Goal: Contribute content: Contribute content

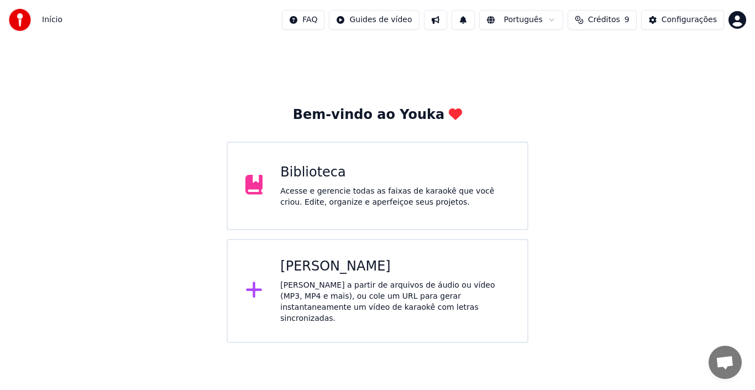
click at [336, 186] on div "Acesse e gerencie todas as faixas de karaokê que você criou. Edite, organize e …" at bounding box center [395, 197] width 230 height 22
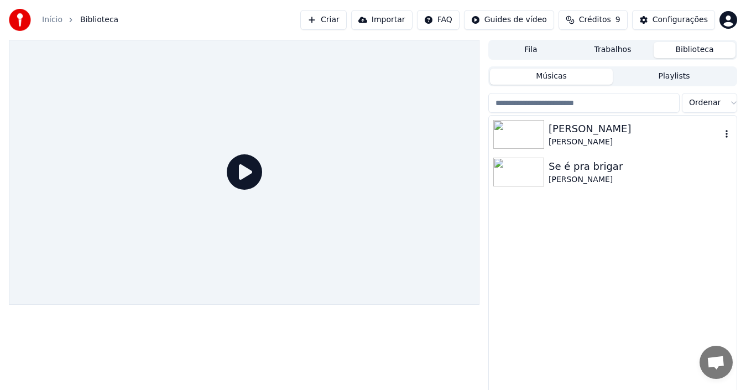
click at [572, 131] on div "[PERSON_NAME]" at bounding box center [635, 128] width 173 height 15
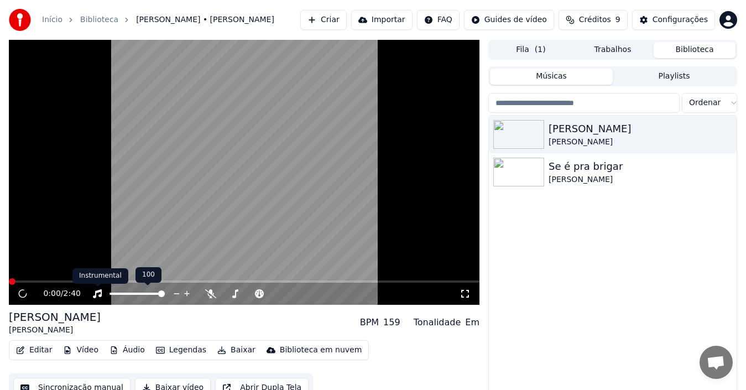
click at [97, 290] on icon at bounding box center [97, 293] width 9 height 9
click at [468, 295] on icon at bounding box center [465, 293] width 11 height 9
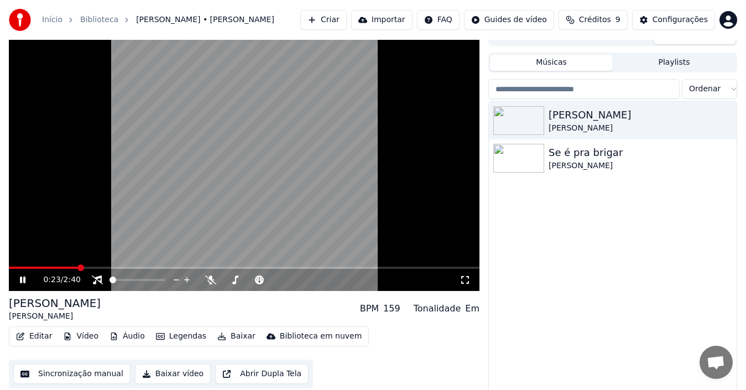
scroll to position [18, 0]
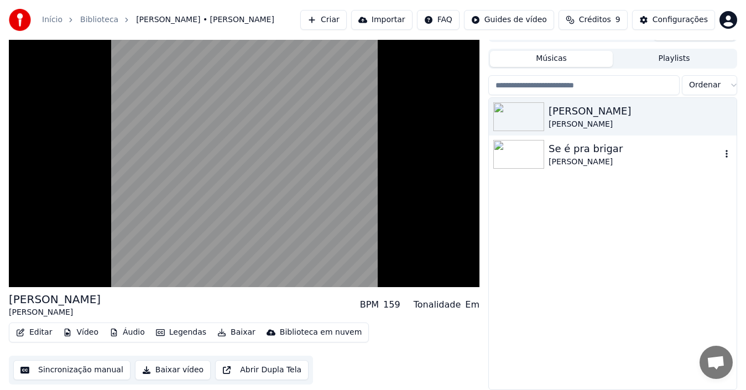
click at [567, 157] on div "[PERSON_NAME]" at bounding box center [635, 162] width 173 height 11
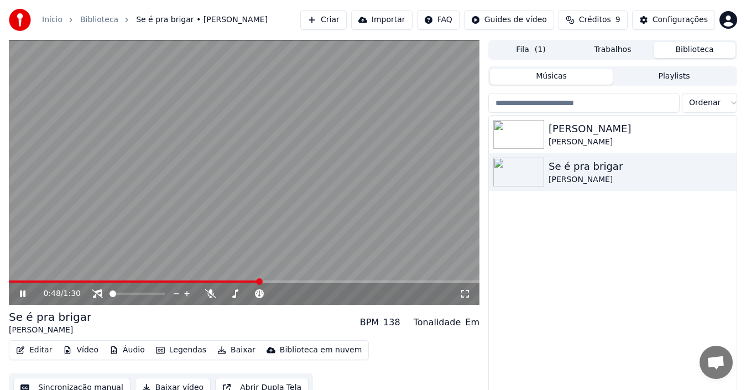
click at [339, 19] on button "Criar" at bounding box center [323, 20] width 46 height 20
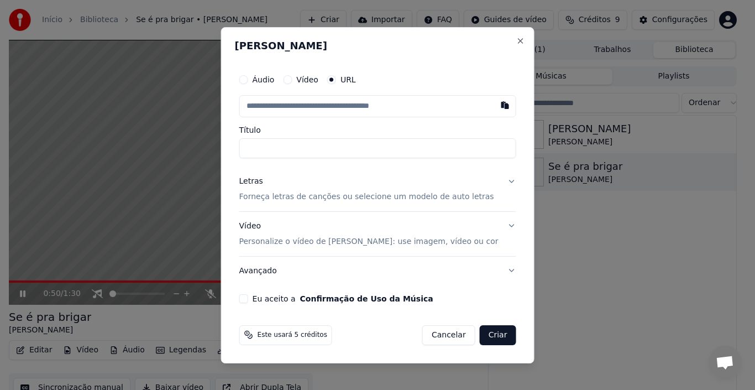
click at [346, 105] on input "text" at bounding box center [377, 106] width 277 height 22
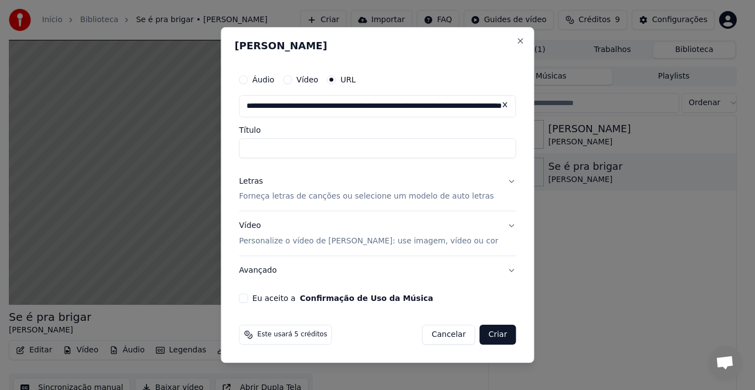
scroll to position [0, 139]
click at [347, 148] on input "Título" at bounding box center [377, 148] width 277 height 20
type input "**********"
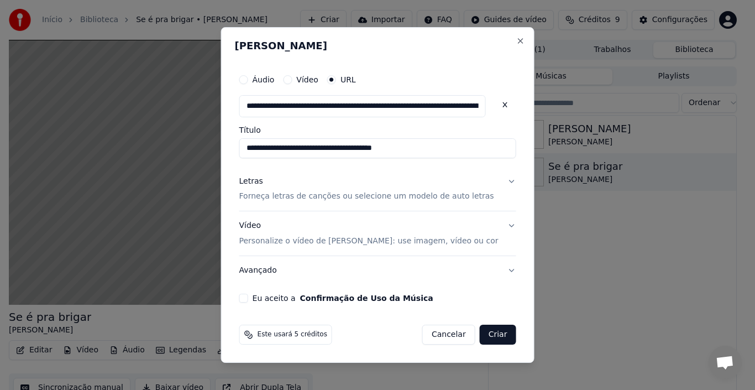
drag, startPoint x: 409, startPoint y: 147, endPoint x: 234, endPoint y: 147, distance: 174.2
click at [234, 147] on body "**********" at bounding box center [373, 195] width 746 height 390
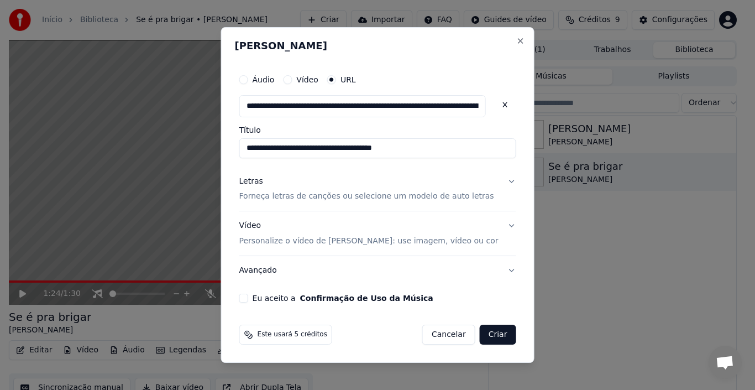
click at [499, 184] on button "Letras Forneça letras de canções ou selecione um modelo de auto letras" at bounding box center [377, 189] width 277 height 44
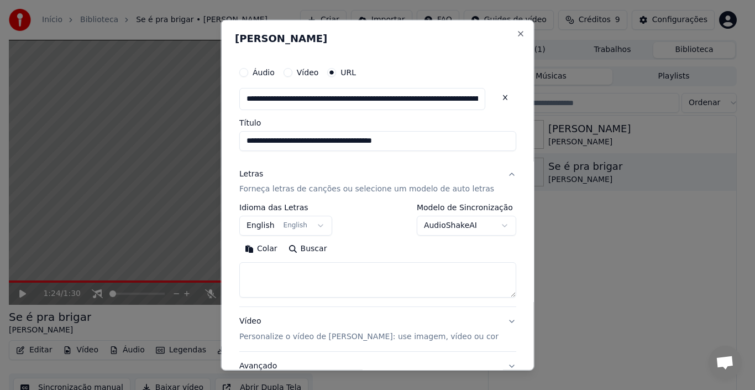
click at [325, 222] on button "English English" at bounding box center [285, 226] width 93 height 20
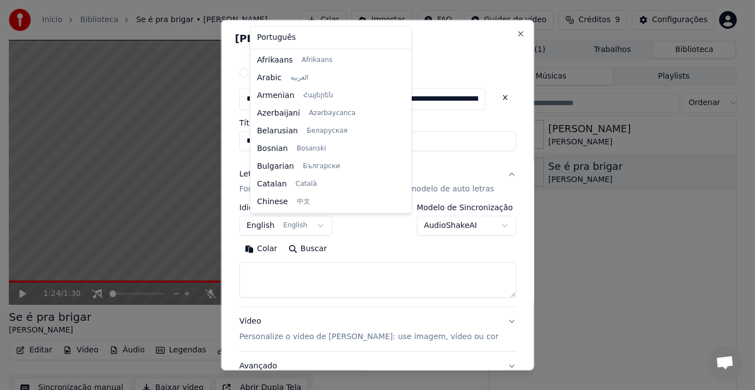
scroll to position [88, 0]
select select "**"
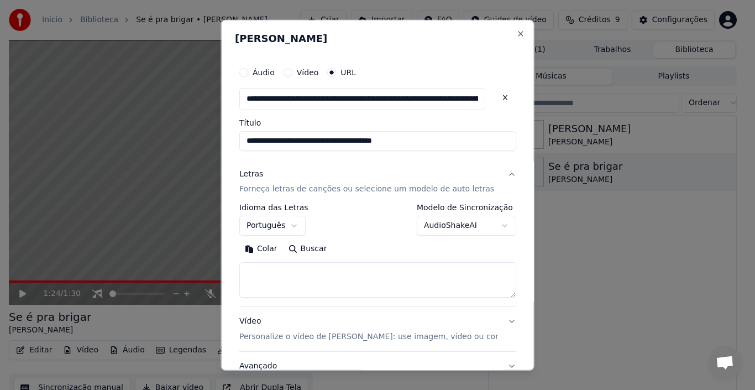
click at [294, 281] on textarea at bounding box center [377, 279] width 277 height 35
click at [269, 250] on button "Colar" at bounding box center [261, 249] width 44 height 18
click at [258, 269] on textarea "**********" at bounding box center [362, 279] width 246 height 35
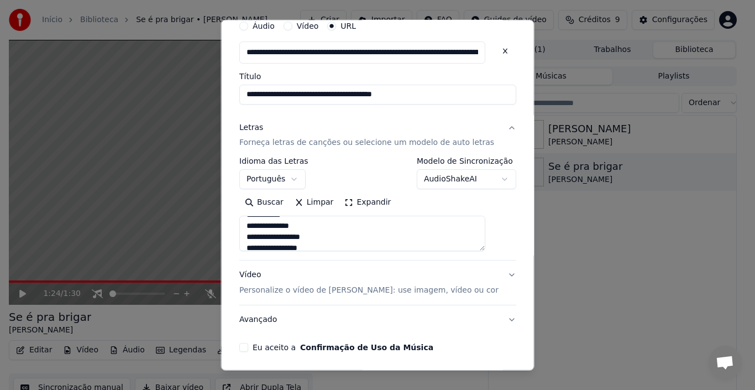
scroll to position [55, 0]
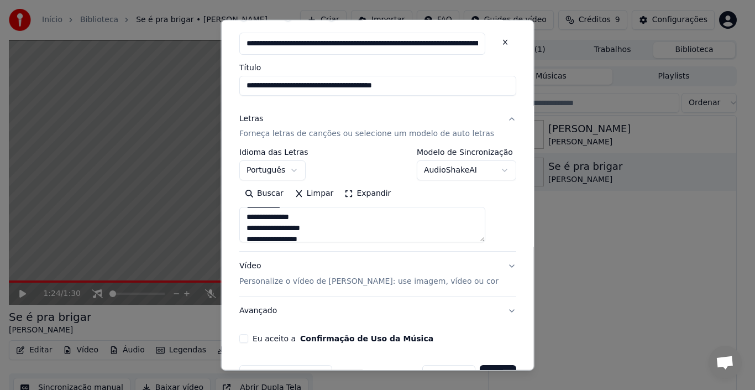
click at [493, 267] on button "Vídeo Personalize o vídeo de karaokê: use imagem, vídeo ou cor" at bounding box center [377, 274] width 277 height 44
type textarea "**********"
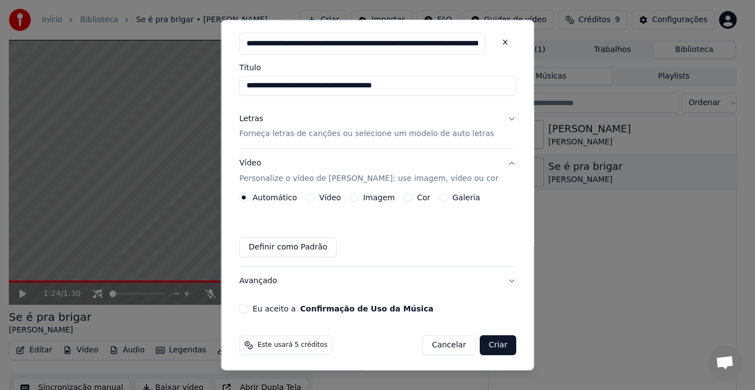
click at [315, 198] on button "Vídeo" at bounding box center [310, 197] width 9 height 9
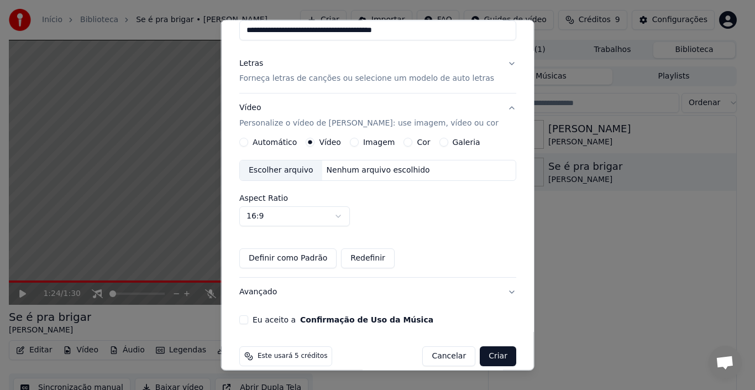
scroll to position [124, 0]
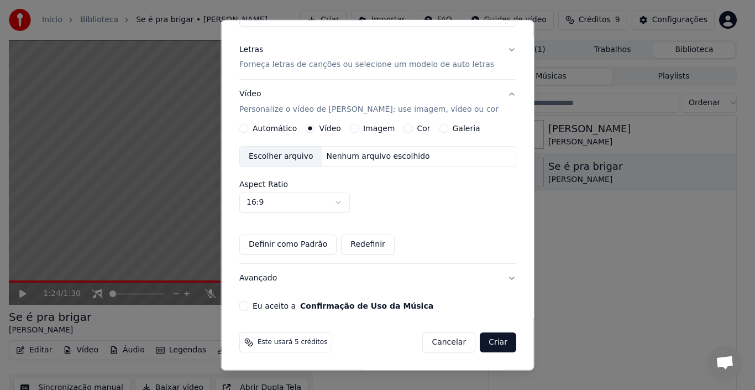
click at [260, 128] on div "Automático" at bounding box center [268, 128] width 58 height 9
click at [248, 129] on button "Automático" at bounding box center [243, 128] width 9 height 9
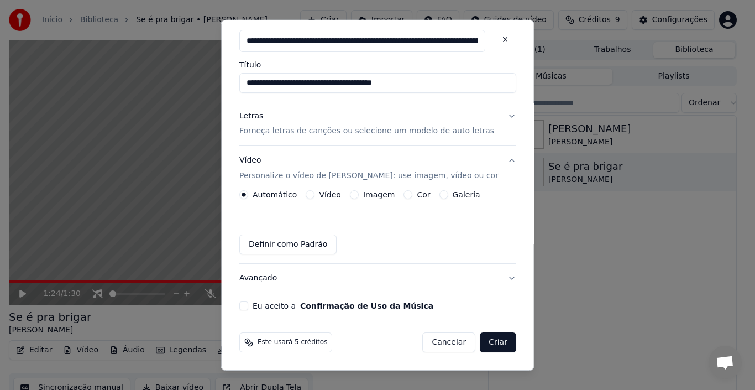
click at [315, 195] on button "Vídeo" at bounding box center [310, 194] width 9 height 9
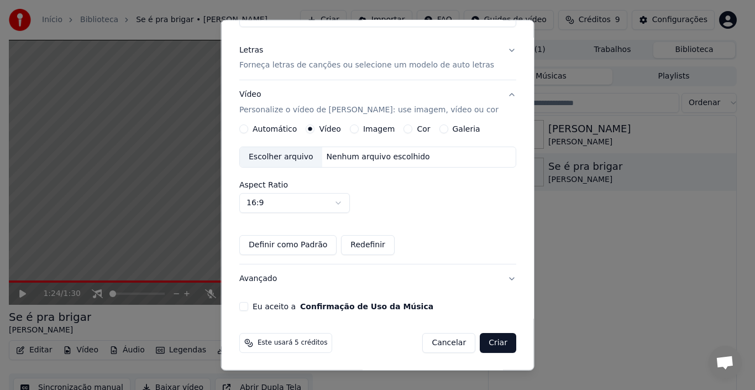
scroll to position [124, 0]
click at [480, 342] on button "Criar" at bounding box center [498, 342] width 36 height 20
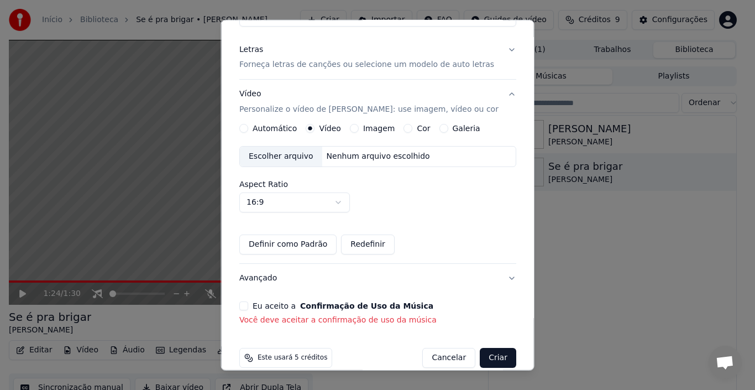
scroll to position [140, 0]
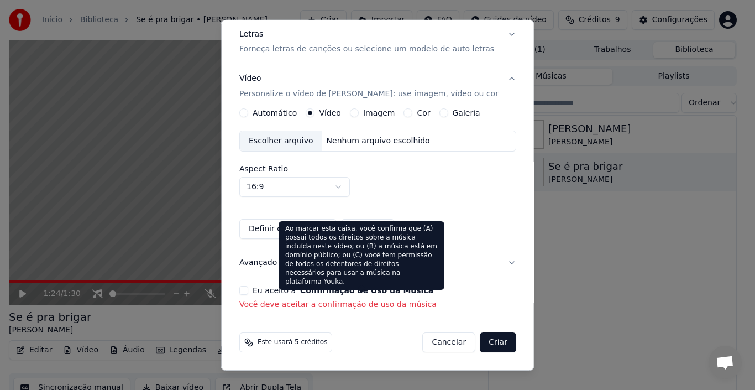
click at [340, 289] on button "Confirmação de Uso da Música" at bounding box center [366, 290] width 133 height 8
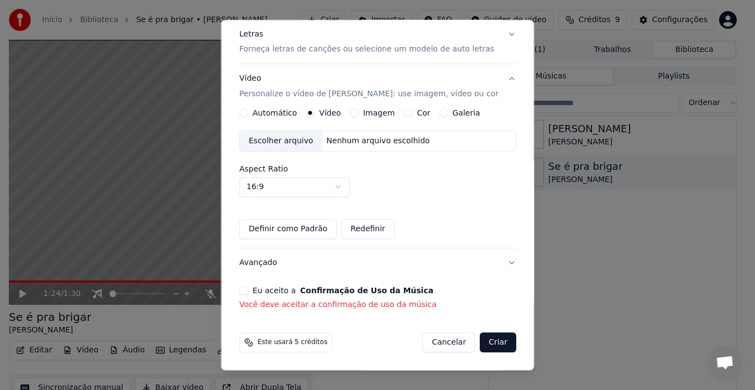
click at [286, 287] on label "Eu aceito a Confirmação de Uso da Música" at bounding box center [343, 290] width 181 height 8
click at [248, 287] on button "Eu aceito a Confirmação de Uso da Música" at bounding box center [243, 290] width 9 height 9
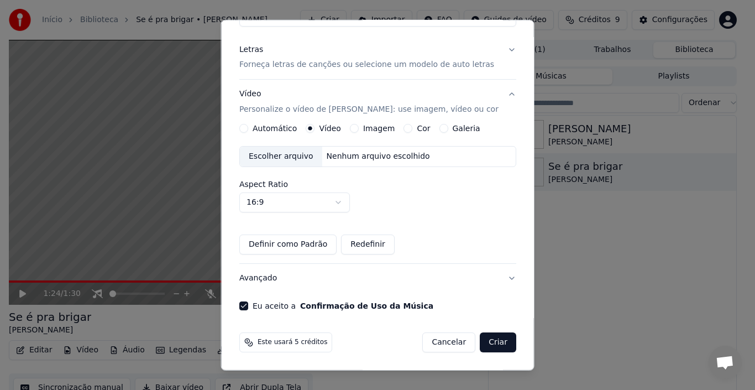
scroll to position [124, 0]
click at [480, 340] on button "Criar" at bounding box center [498, 342] width 36 height 20
click at [485, 343] on button "Criar" at bounding box center [498, 342] width 36 height 20
click at [480, 342] on button "Criar" at bounding box center [498, 342] width 36 height 20
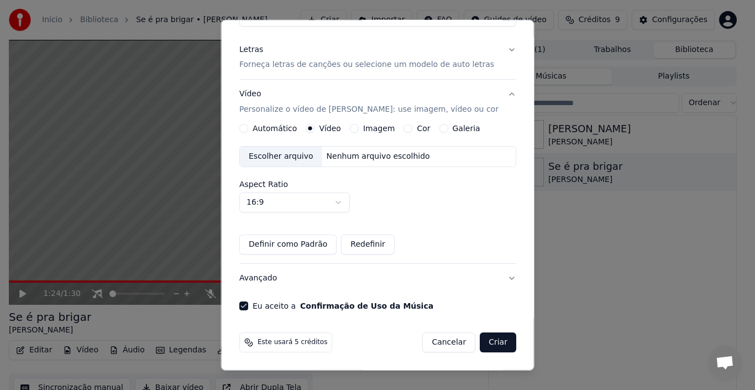
click at [480, 342] on button "Criar" at bounding box center [498, 342] width 36 height 20
click at [480, 339] on button "Criar" at bounding box center [498, 342] width 36 height 20
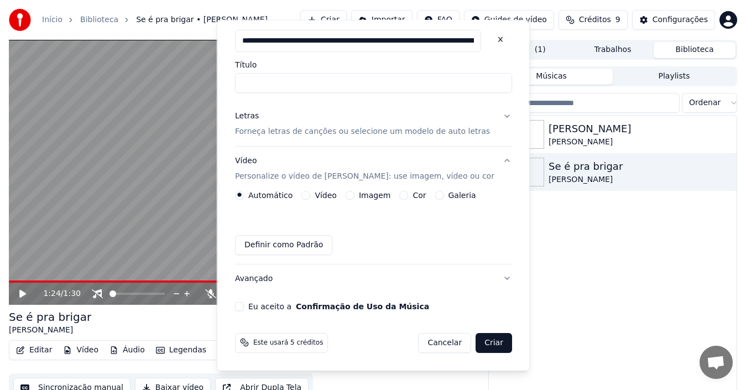
scroll to position [58, 0]
